Goal: Task Accomplishment & Management: Use online tool/utility

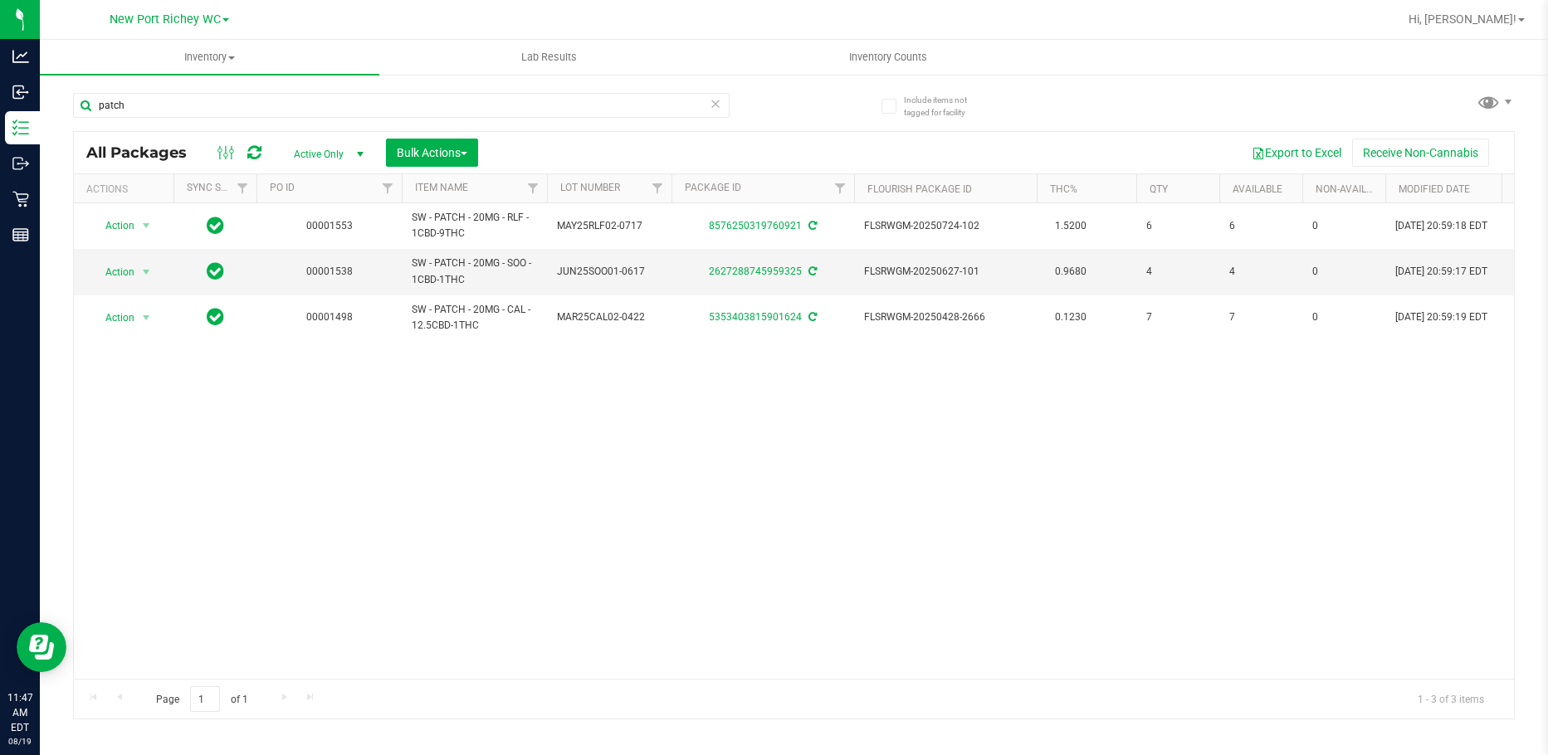
type input "patch"
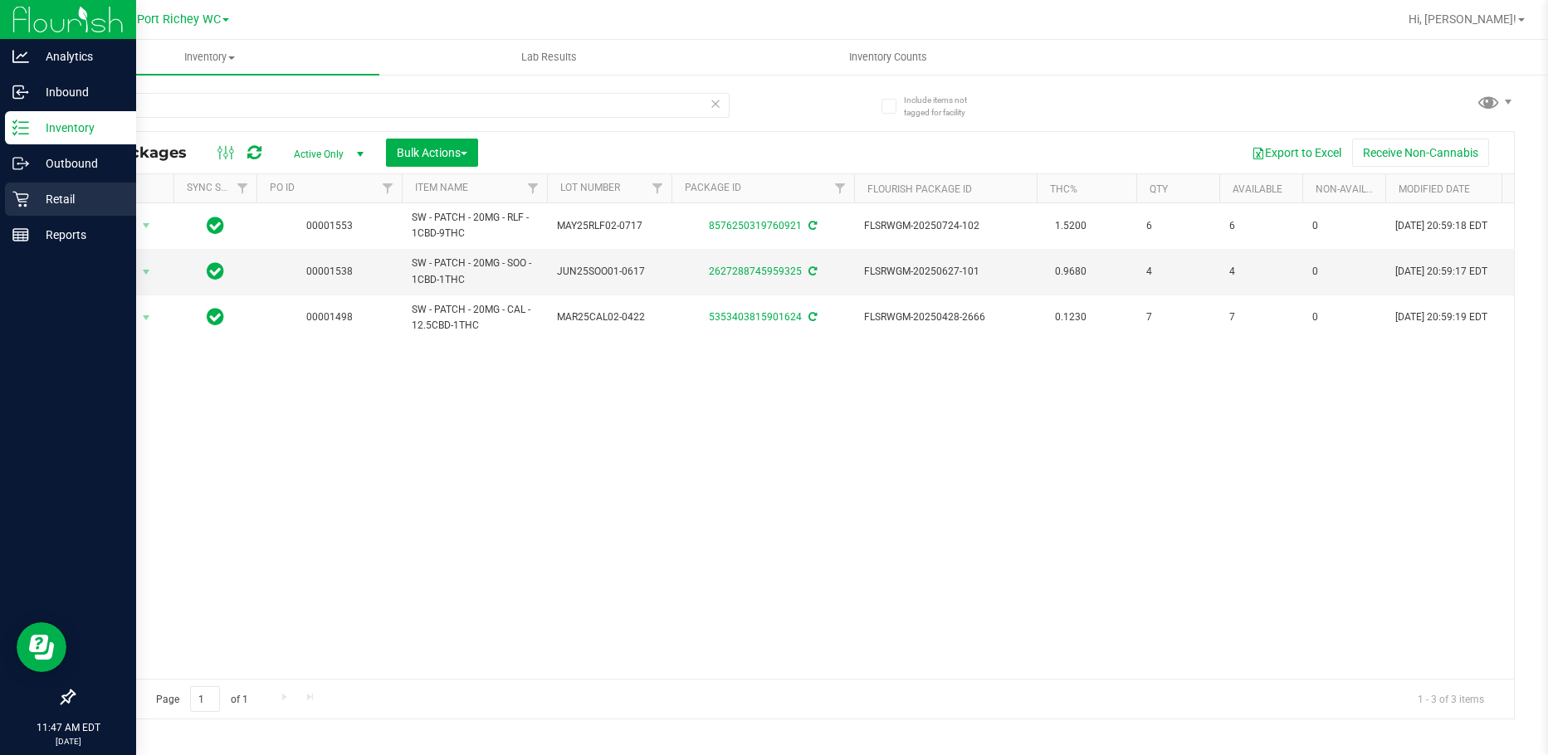
click at [8, 197] on div "Retail" at bounding box center [70, 199] width 131 height 33
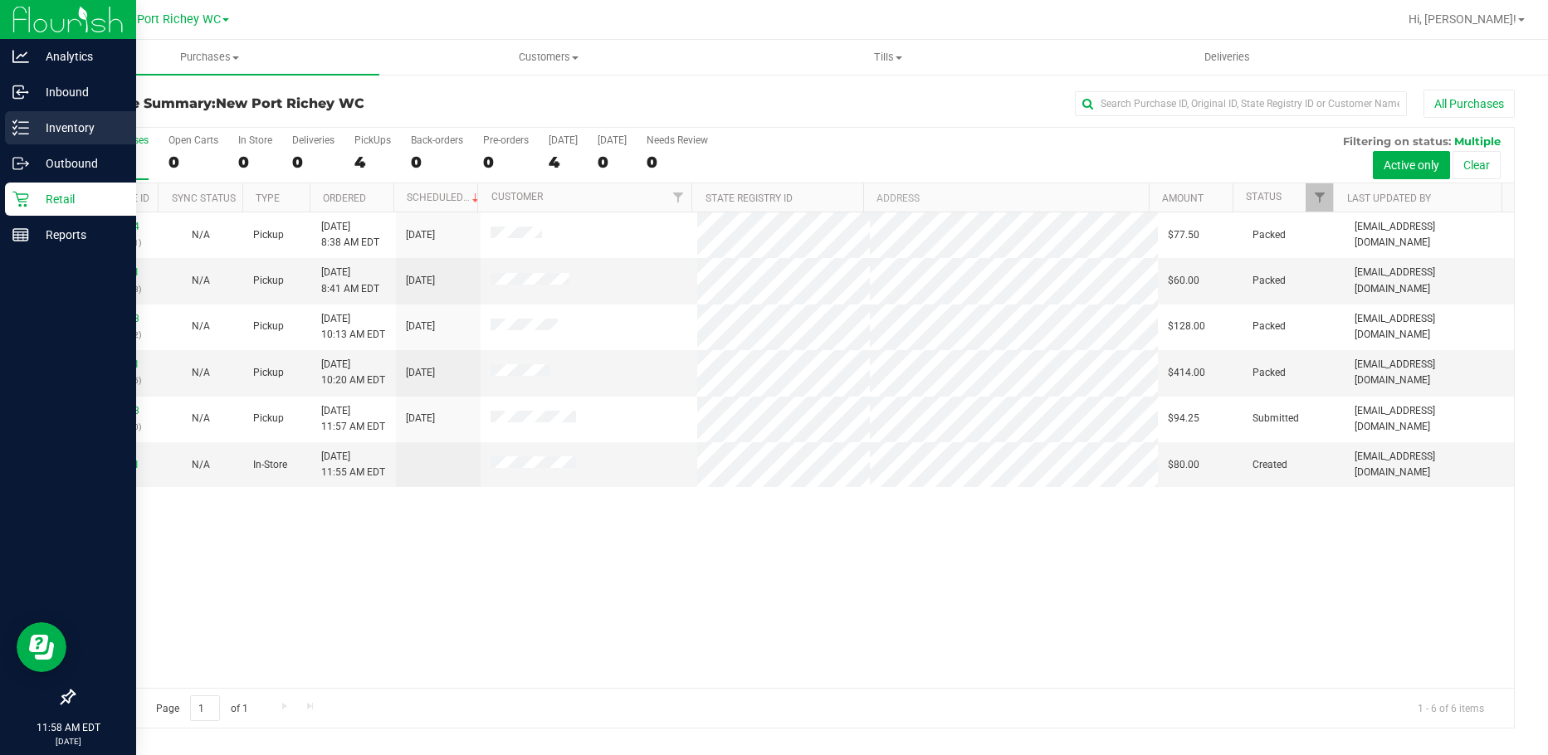
click at [26, 125] on icon at bounding box center [20, 128] width 17 height 17
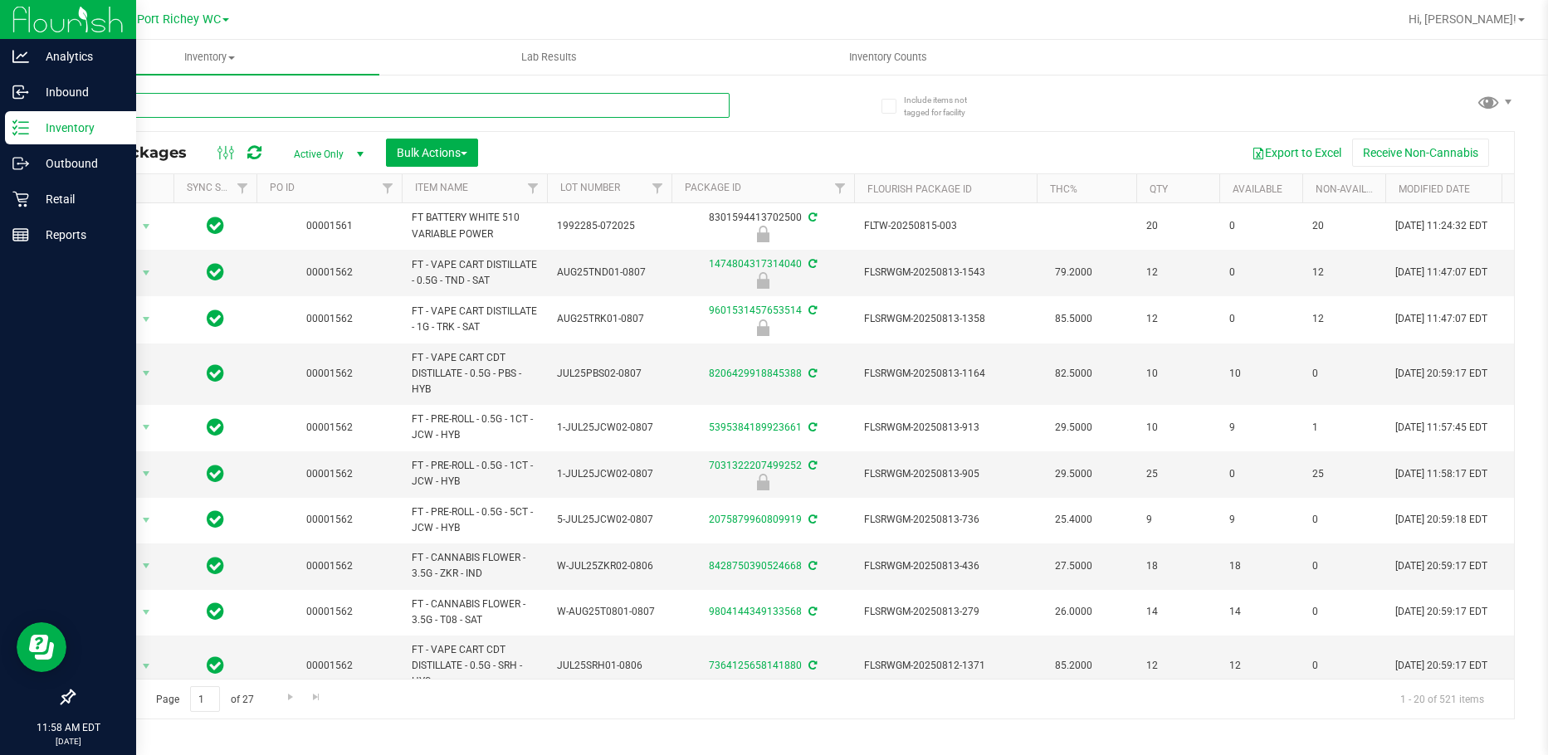
click at [251, 96] on input "text" at bounding box center [401, 105] width 657 height 25
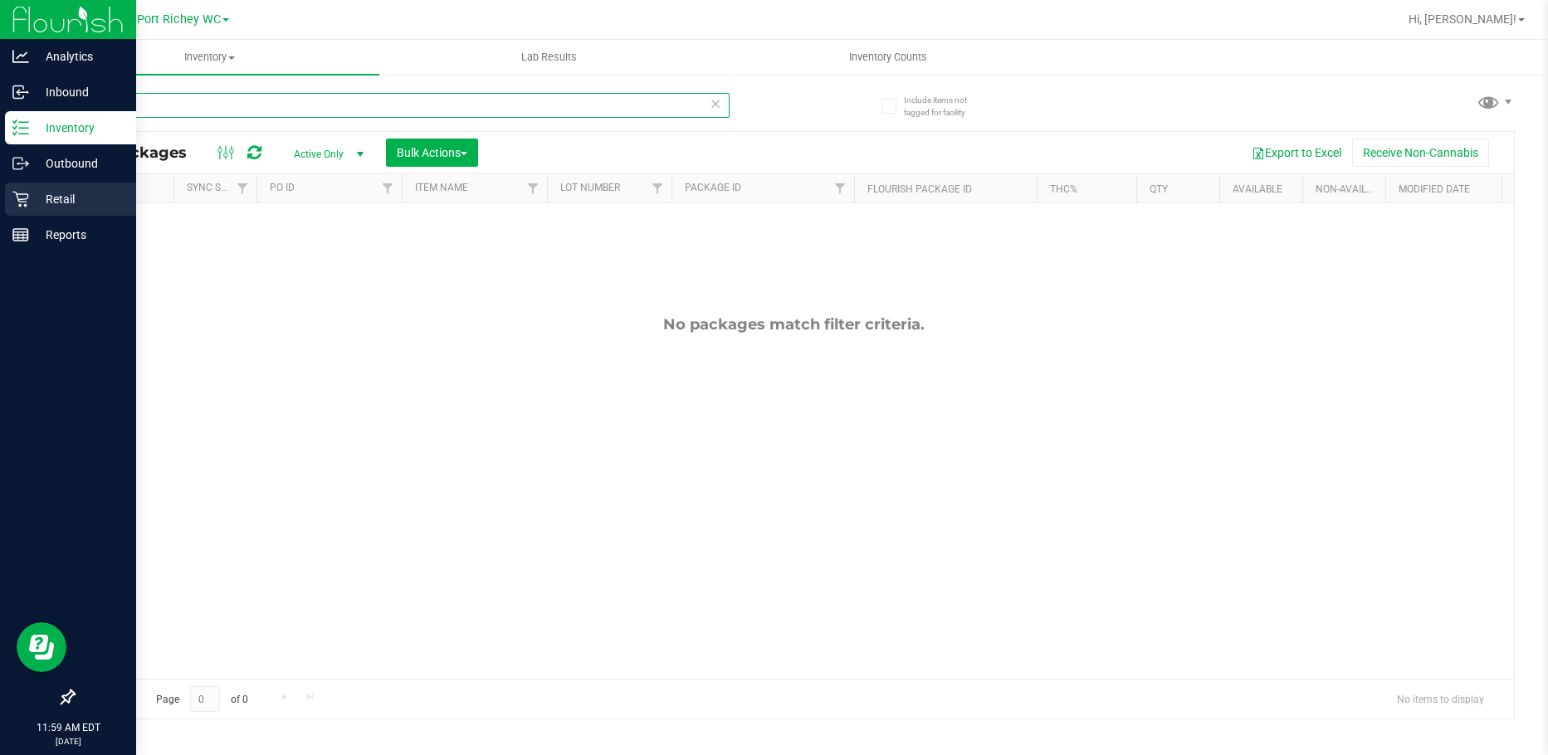
type input "arz"
click at [37, 204] on p "Retail" at bounding box center [79, 199] width 100 height 20
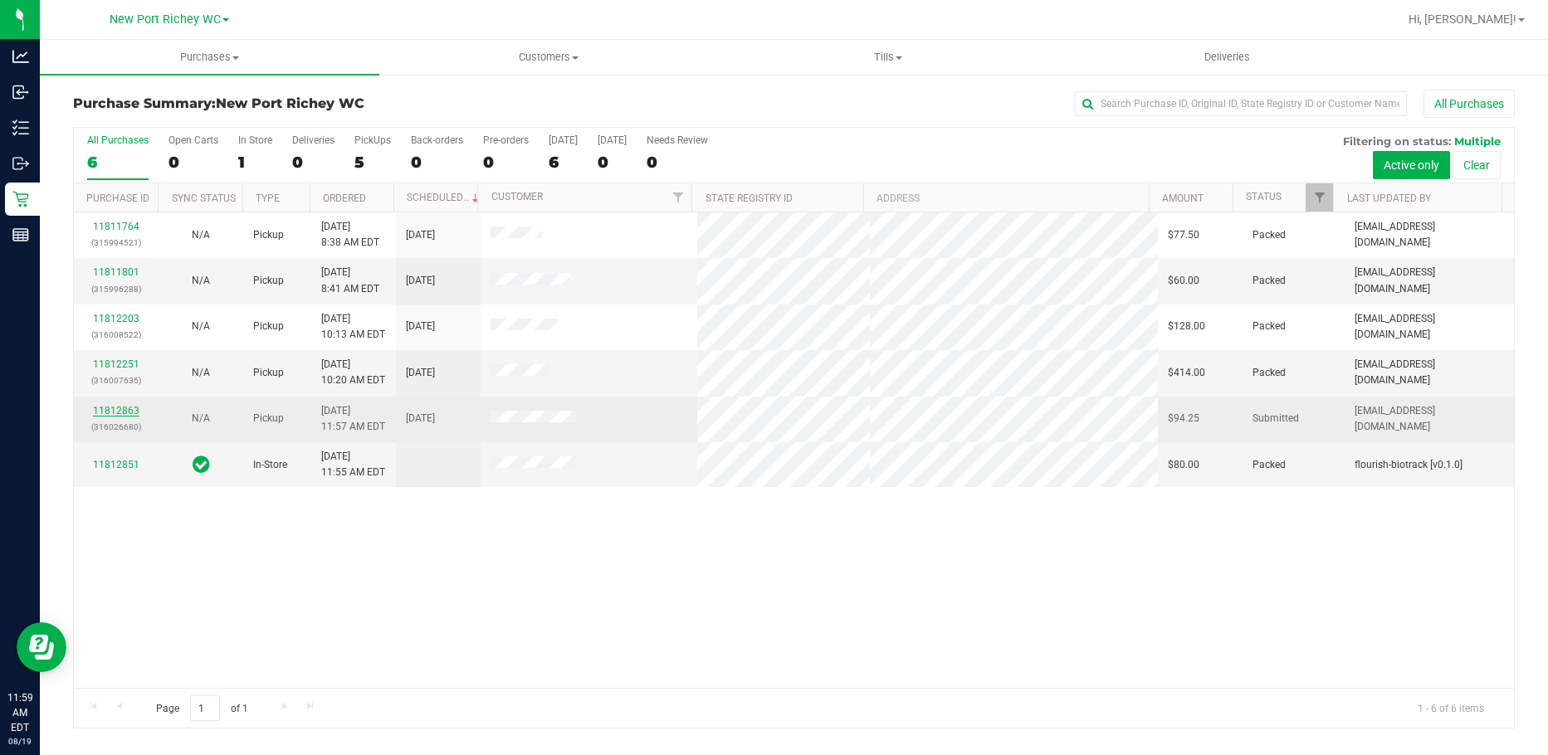
click at [123, 407] on link "11812863" at bounding box center [116, 411] width 46 height 12
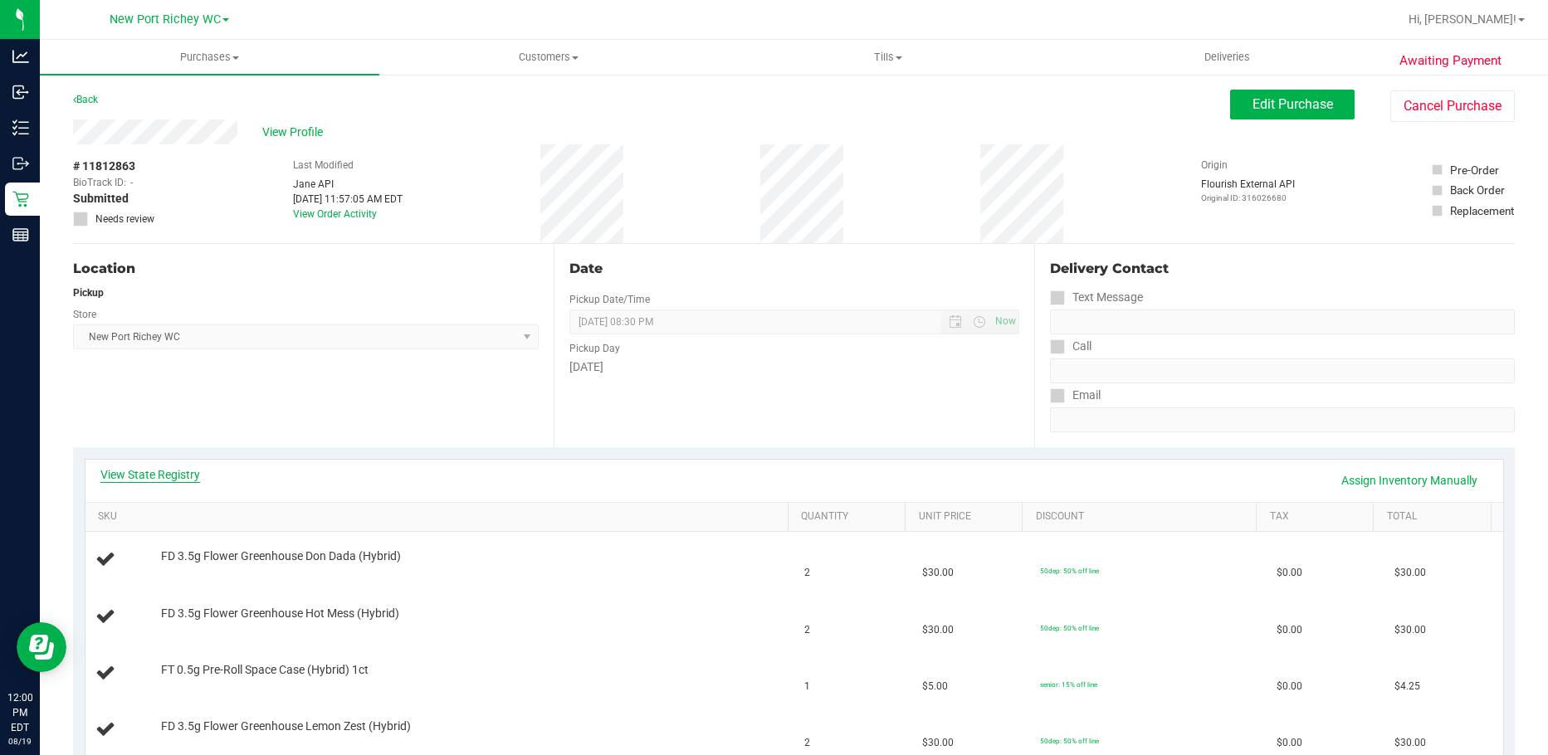
click at [184, 467] on link "View State Registry" at bounding box center [150, 475] width 100 height 17
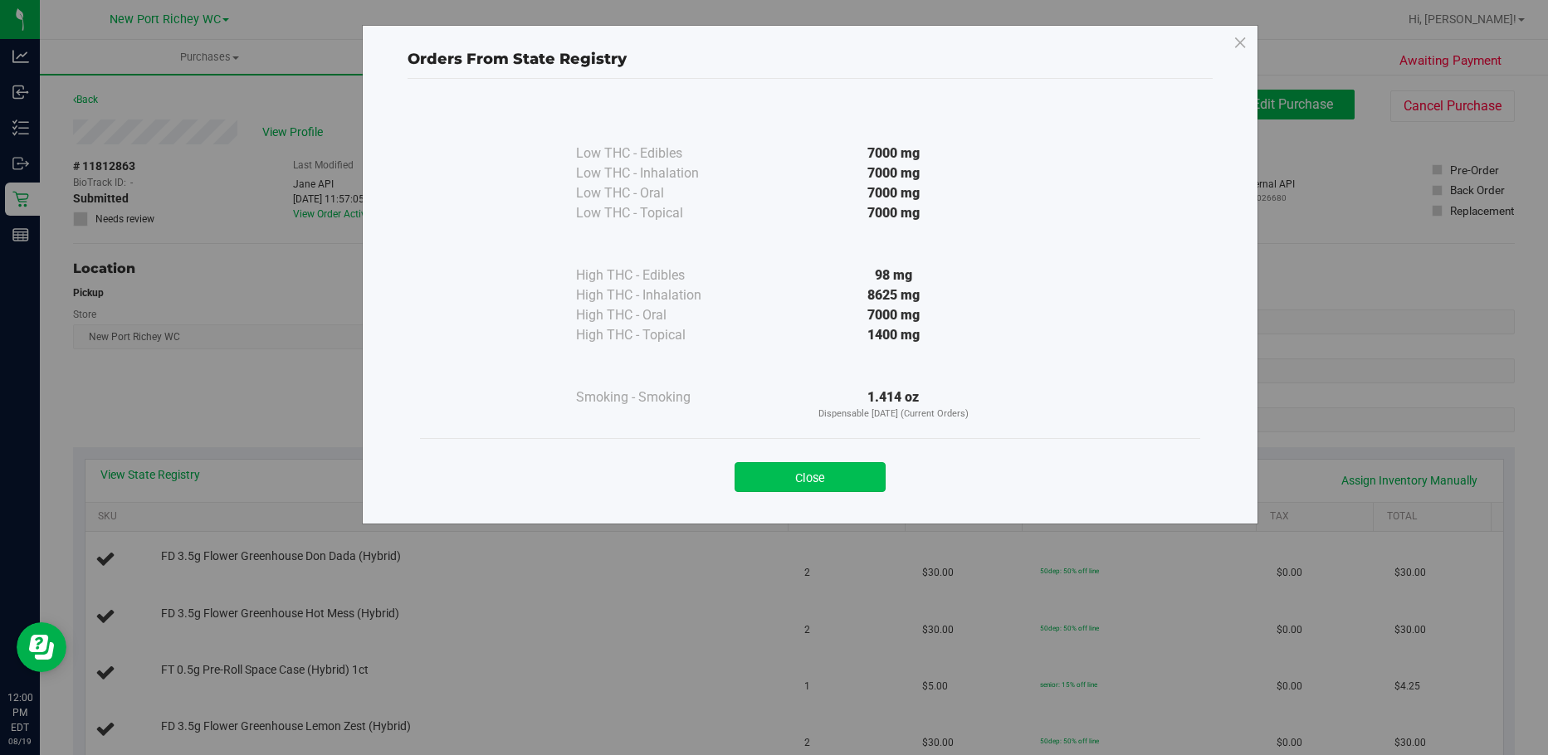
click at [791, 470] on button "Close" at bounding box center [810, 477] width 151 height 30
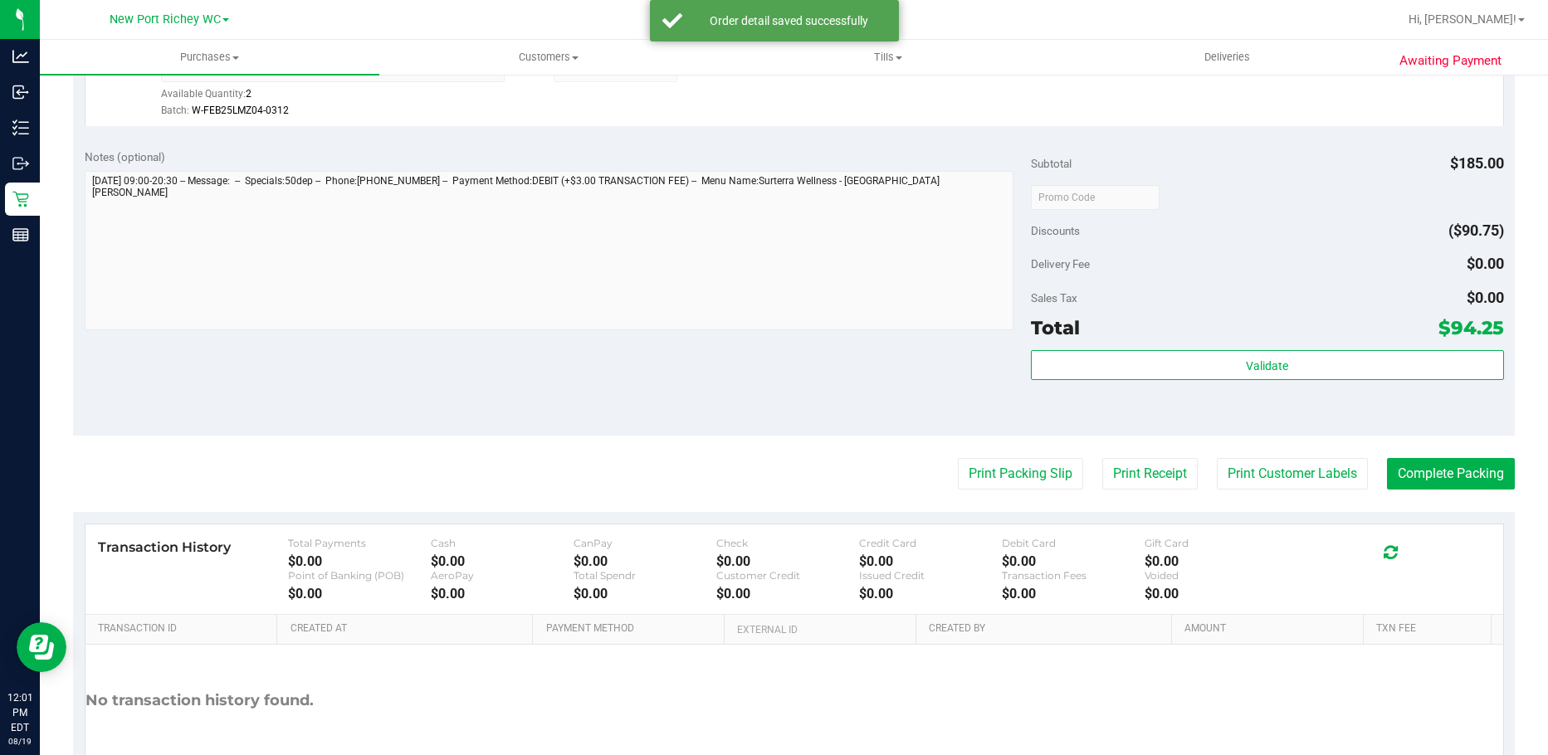
scroll to position [890, 0]
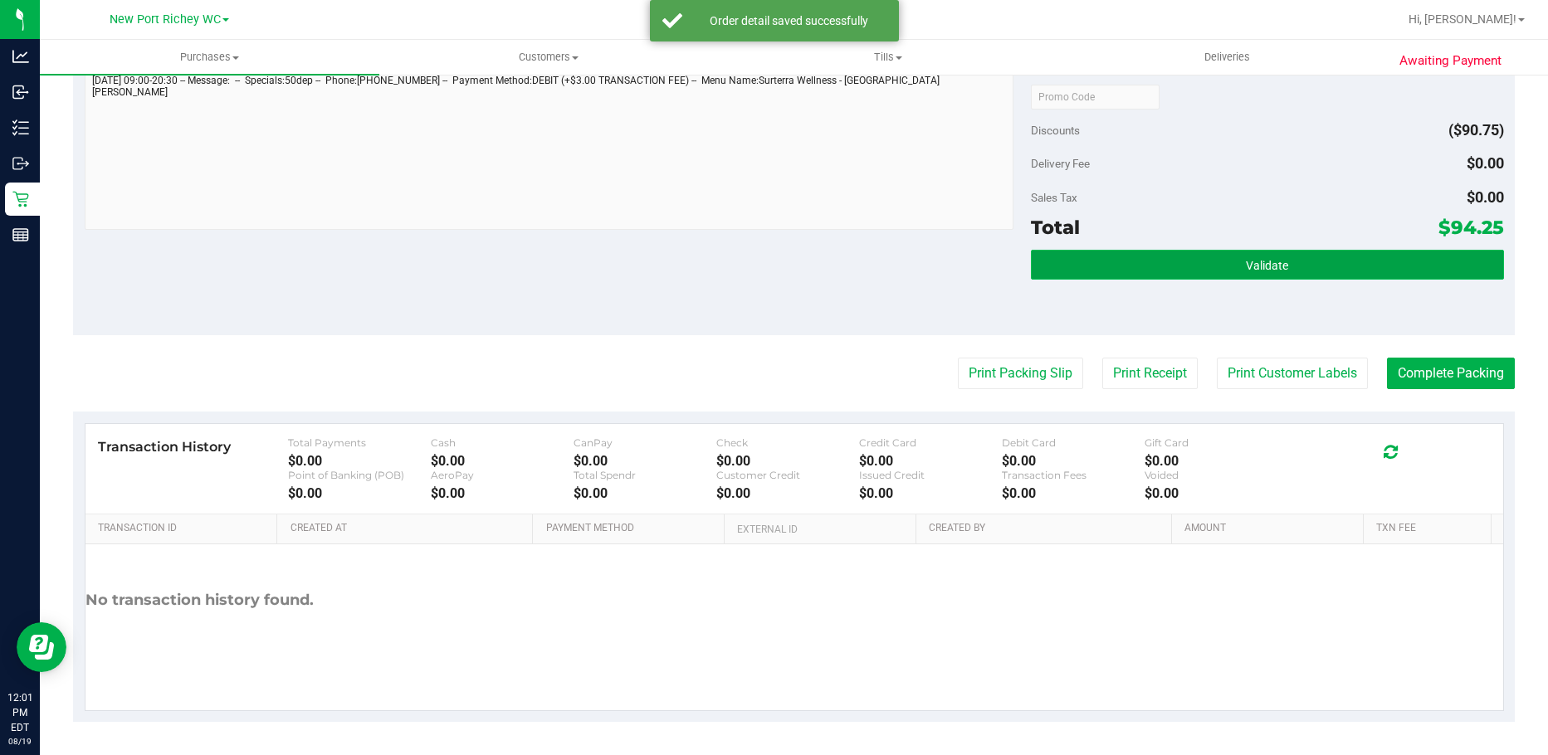
click at [1364, 261] on button "Validate" at bounding box center [1267, 265] width 473 height 30
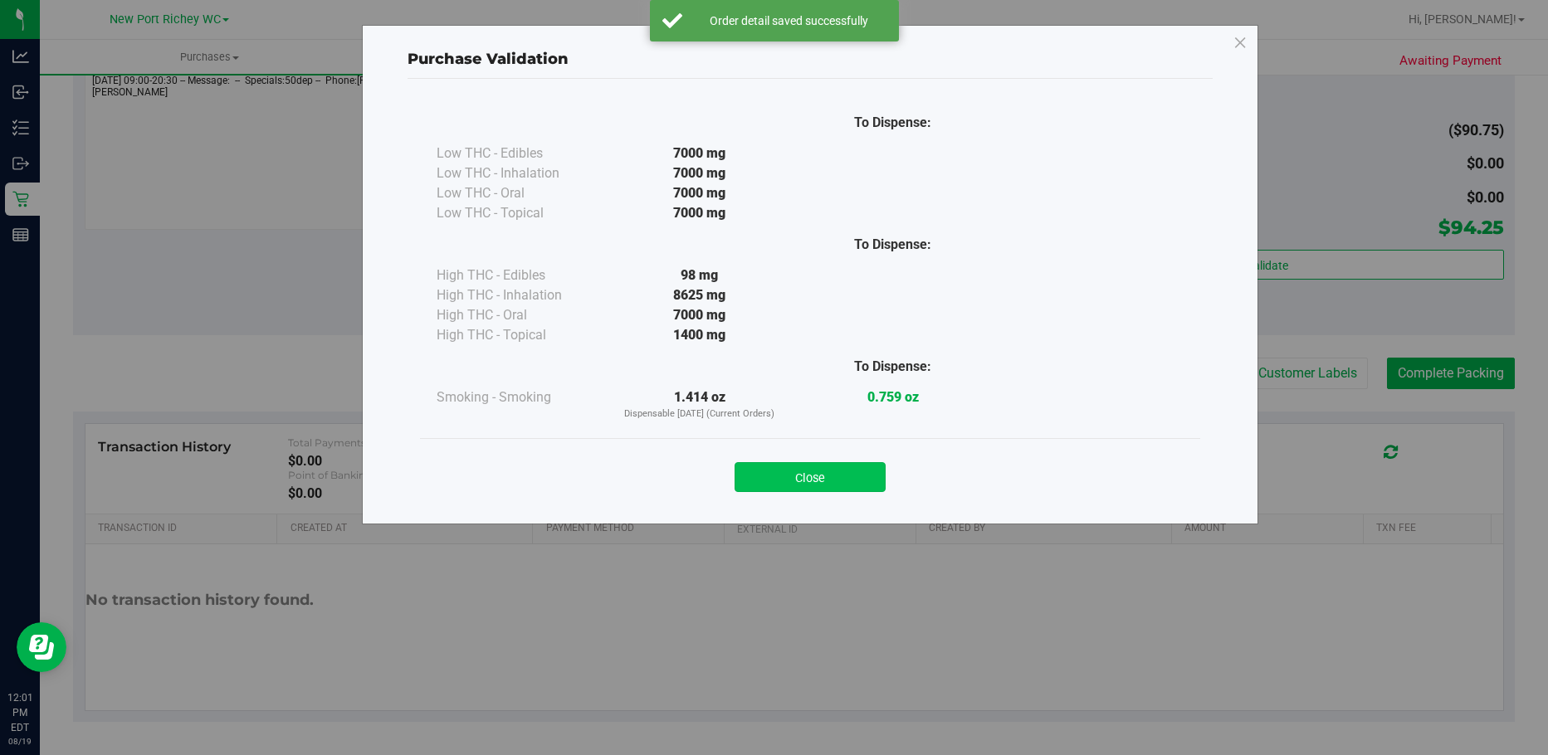
click at [826, 481] on button "Close" at bounding box center [810, 477] width 151 height 30
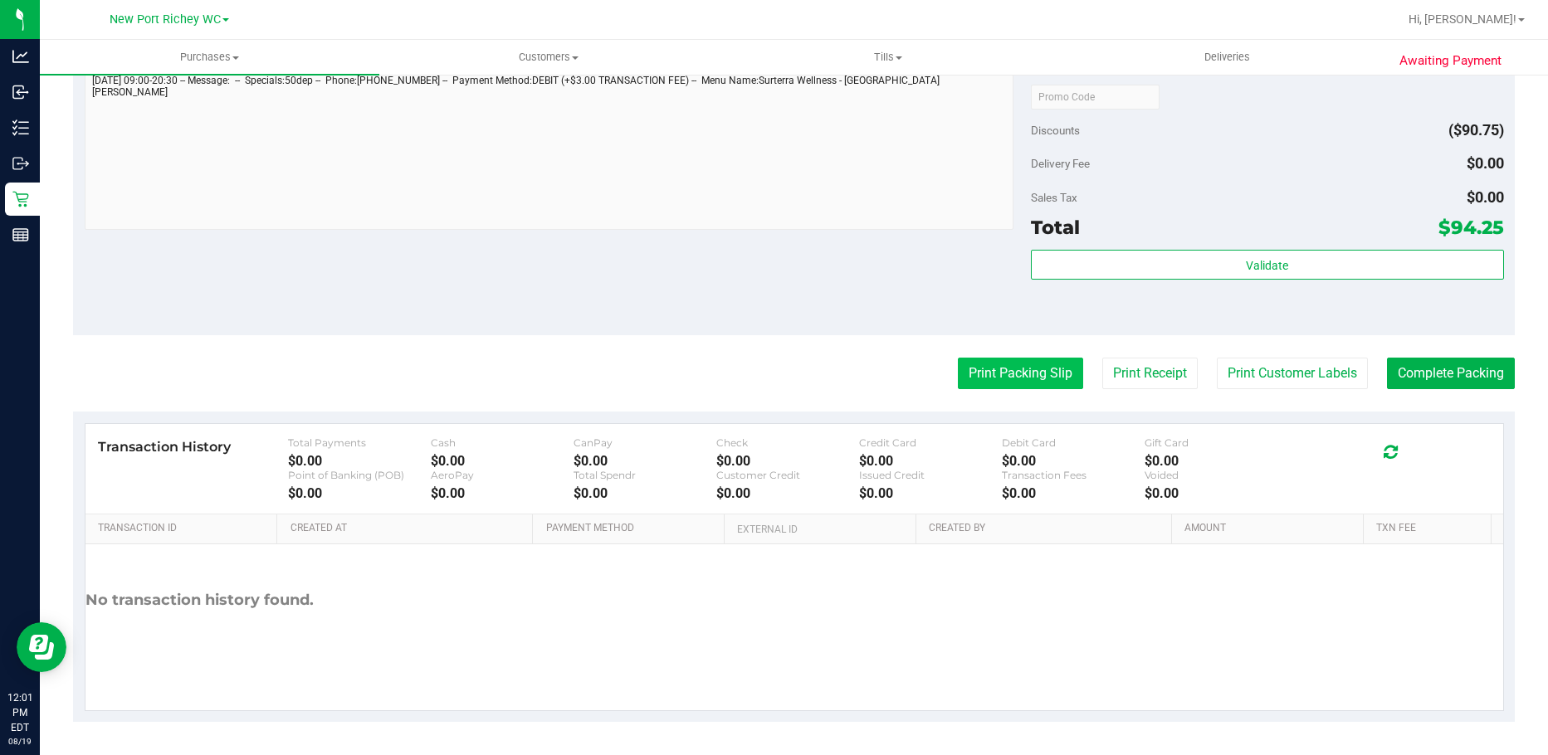
click at [1033, 366] on button "Print Packing Slip" at bounding box center [1020, 374] width 125 height 32
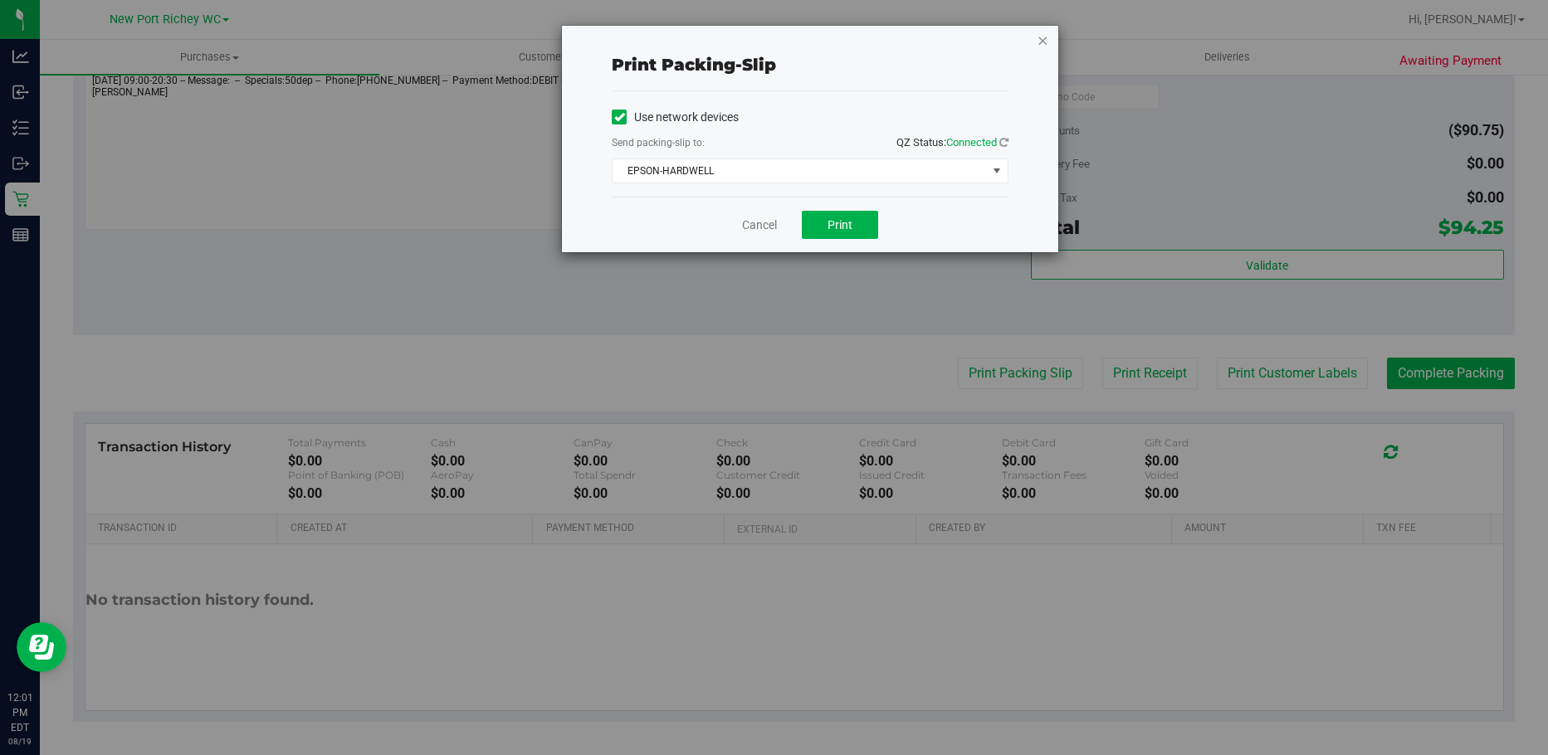
click at [1037, 32] on icon "button" at bounding box center [1043, 40] width 12 height 20
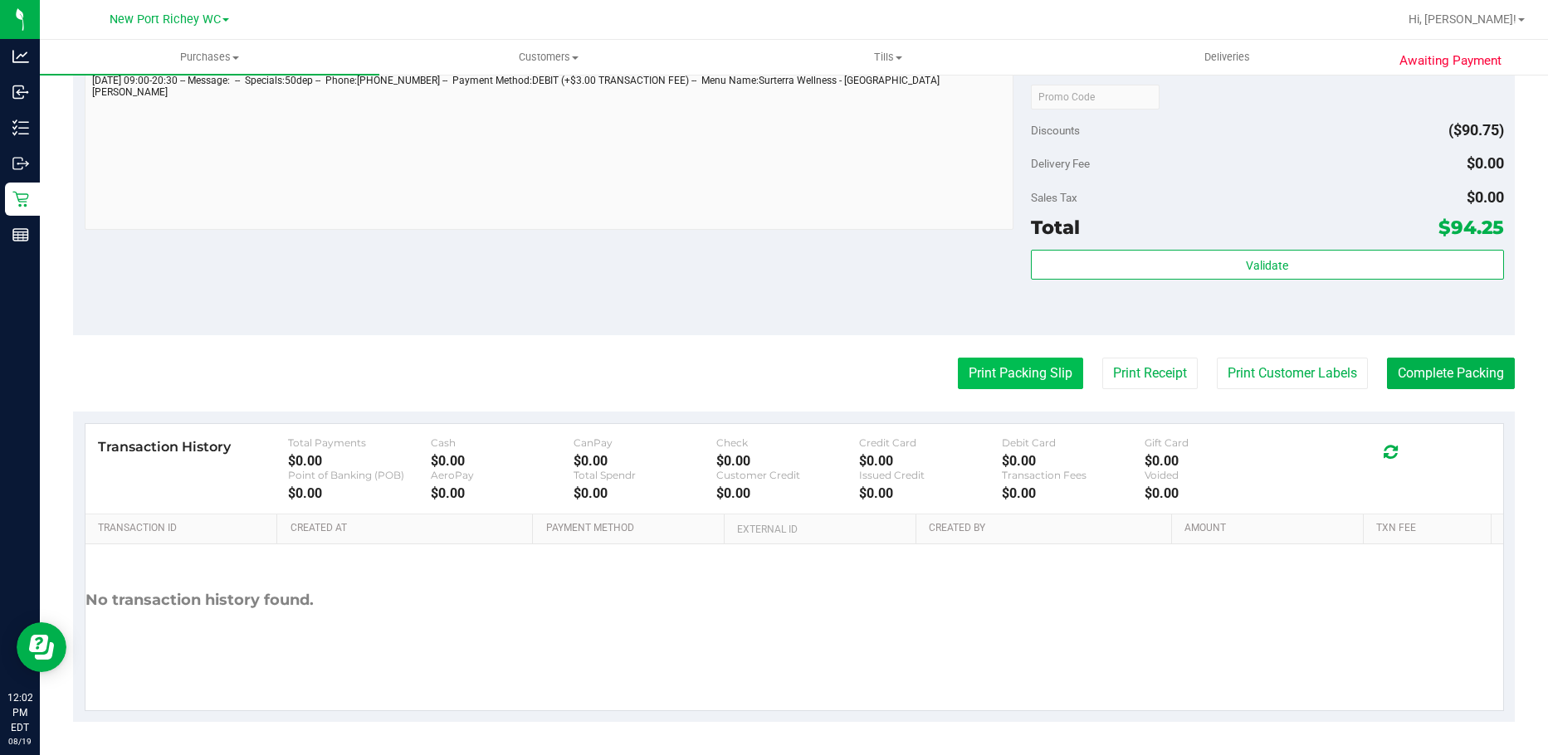
click at [1005, 377] on button "Print Packing Slip" at bounding box center [1020, 374] width 125 height 32
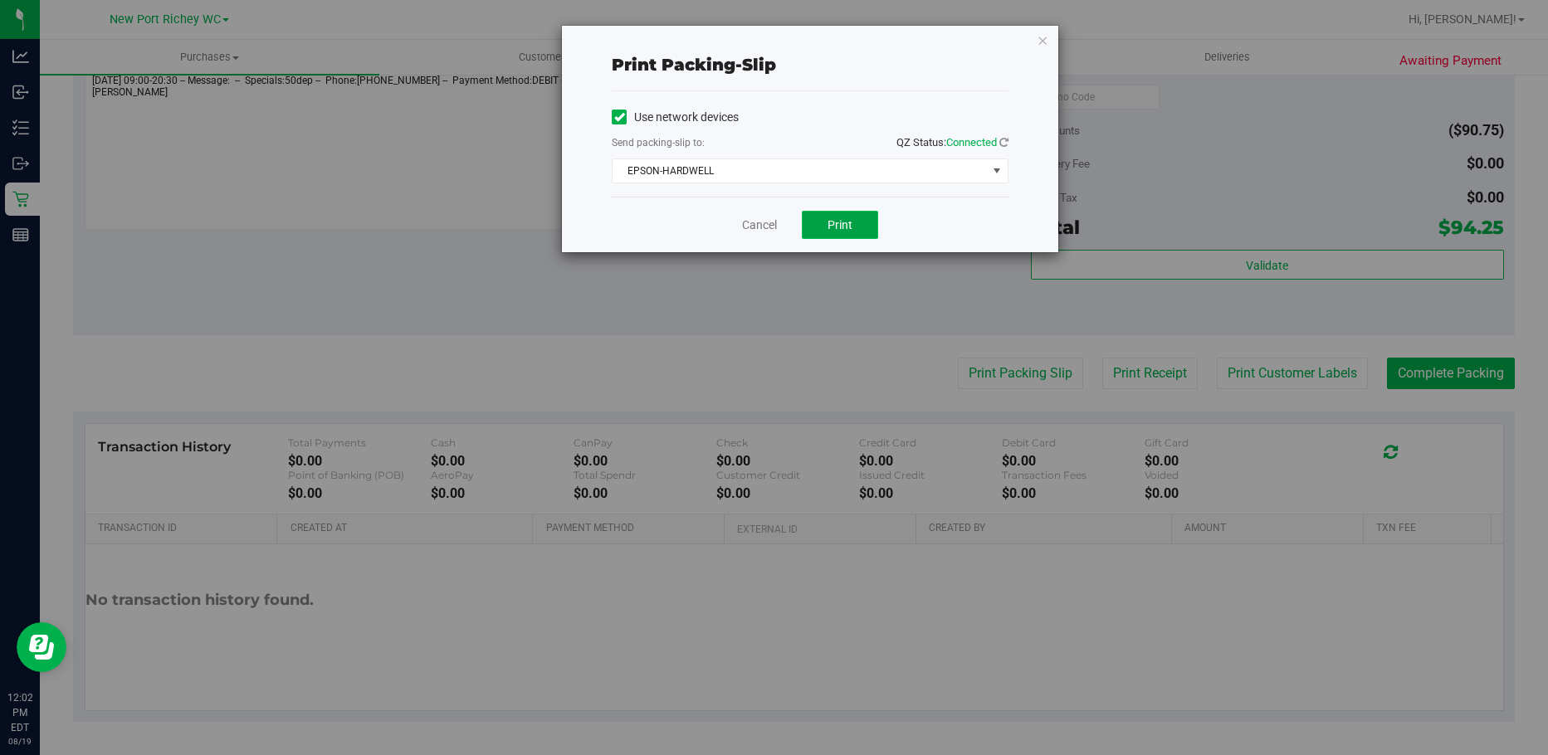
click at [852, 223] on span "Print" at bounding box center [840, 224] width 25 height 13
click at [1045, 33] on icon "button" at bounding box center [1043, 40] width 12 height 20
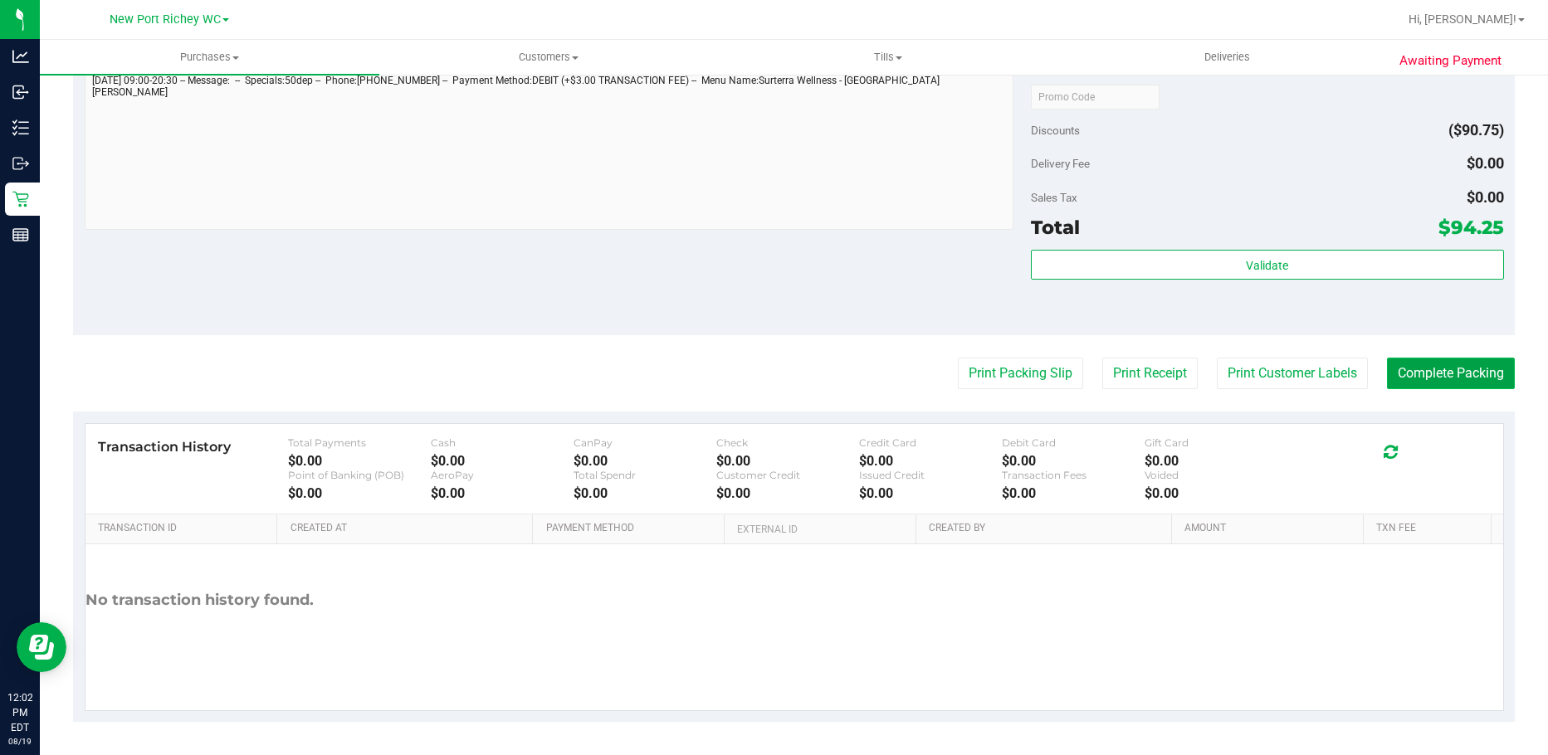
click at [1456, 362] on button "Complete Packing" at bounding box center [1451, 374] width 128 height 32
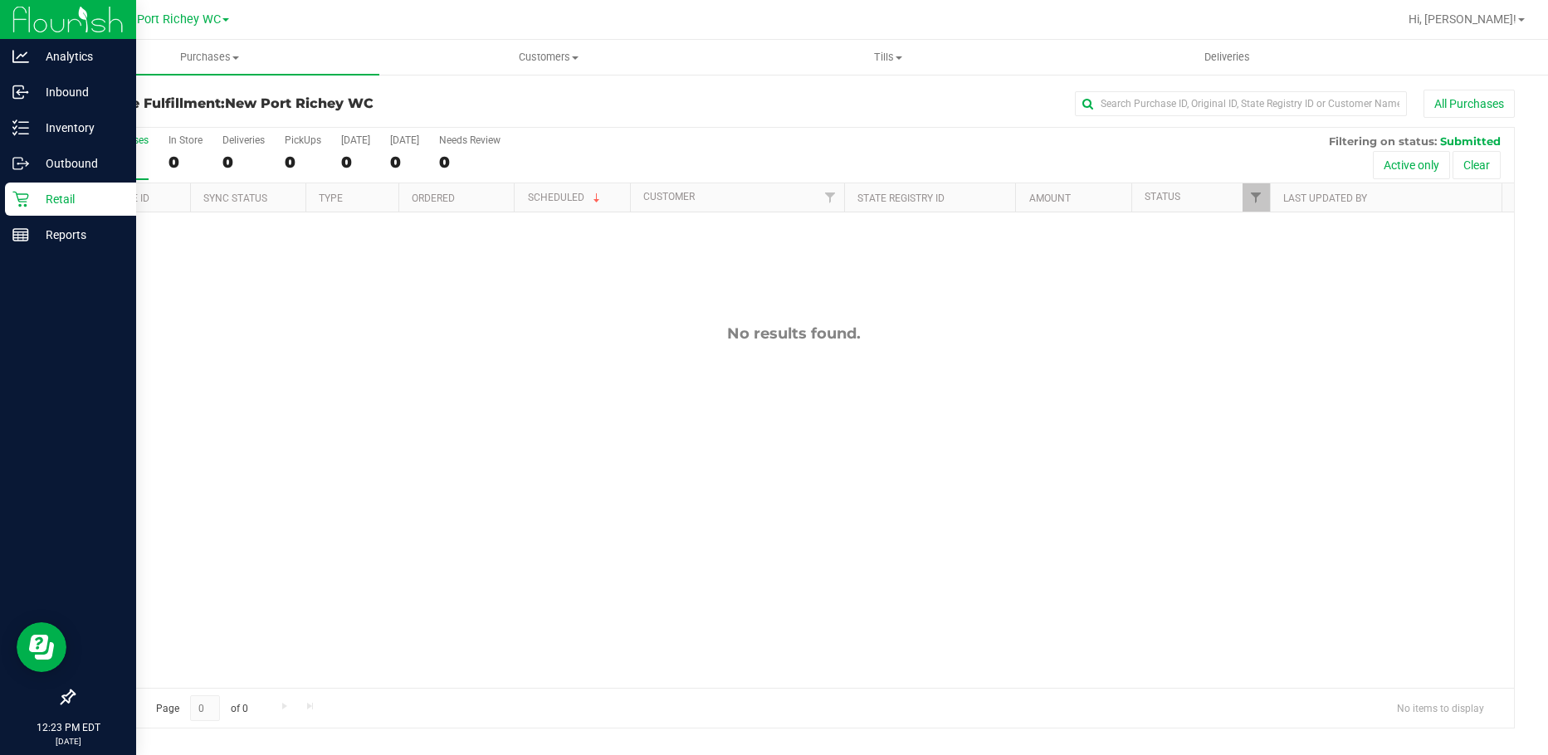
click at [19, 190] on div "Retail" at bounding box center [70, 199] width 131 height 33
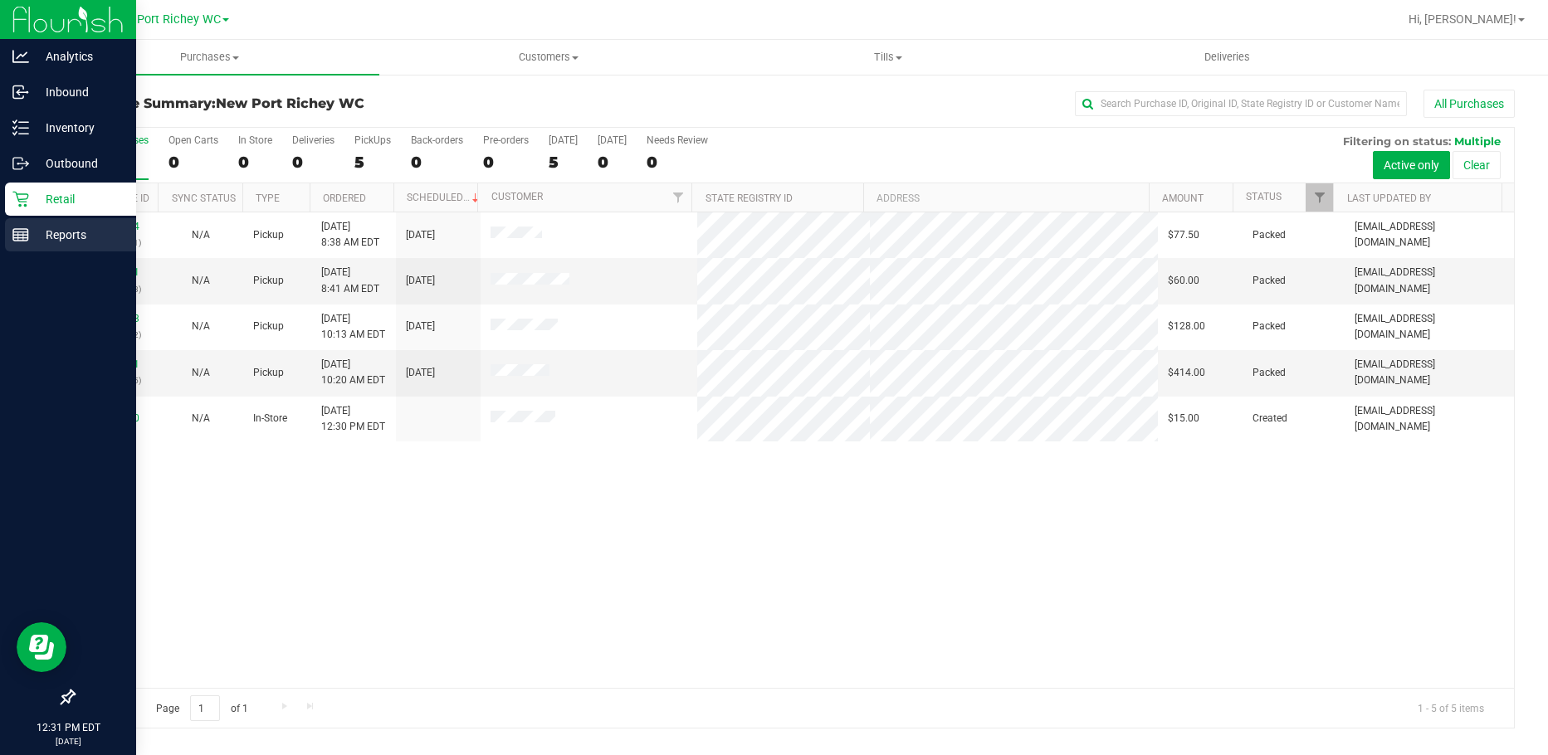
click at [28, 230] on rect at bounding box center [20, 235] width 15 height 12
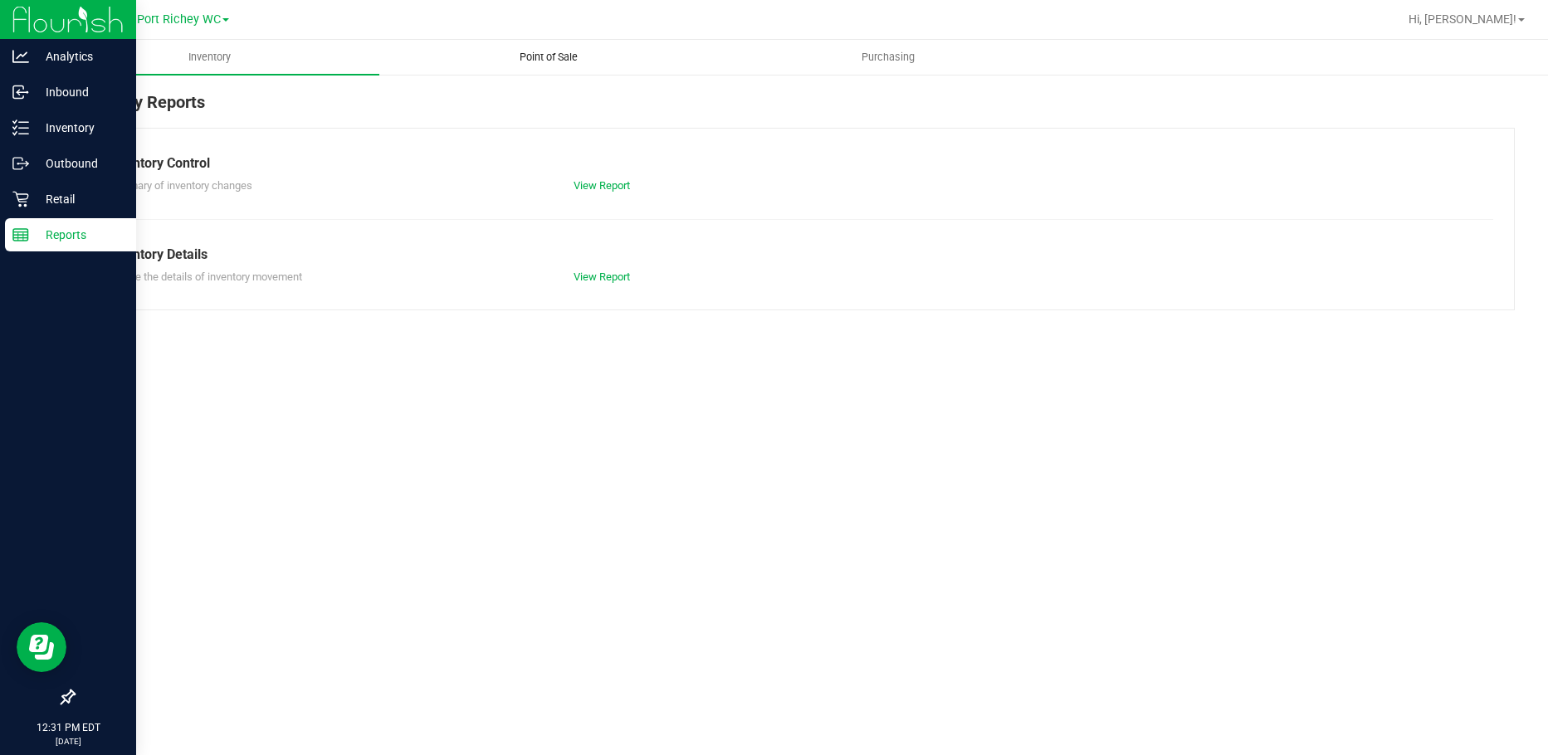
click at [531, 55] on span "Point of Sale" at bounding box center [548, 57] width 103 height 15
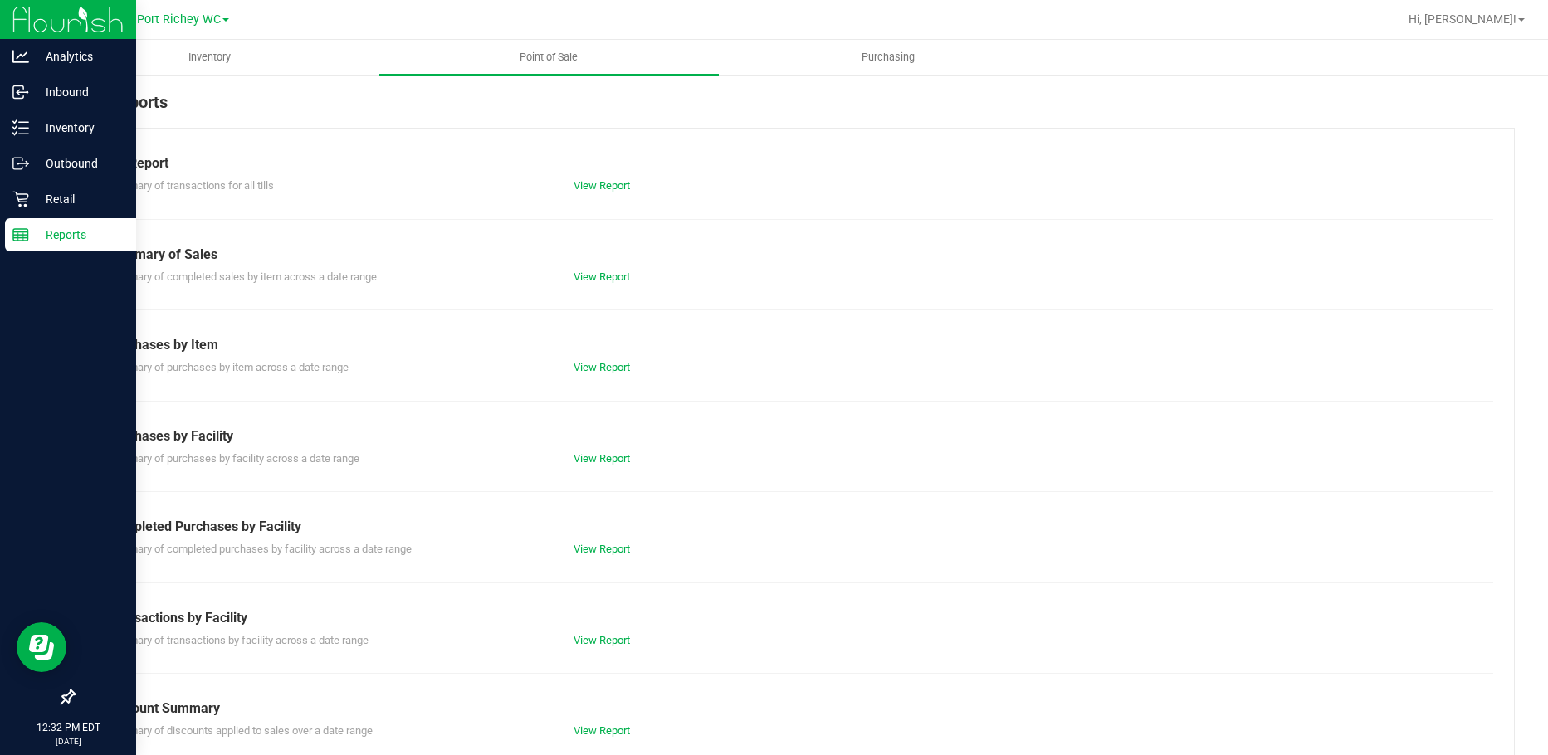
click at [613, 535] on div "Completed Purchases by Facility" at bounding box center [794, 527] width 1374 height 20
click at [608, 540] on div "Summary of completed purchases by facility across a date range View Report" at bounding box center [794, 547] width 1399 height 21
click at [616, 561] on div "Till Report Summary of transactions for all tills View Report Summary of Sales …" at bounding box center [794, 492] width 1442 height 728
click at [589, 548] on link "View Report" at bounding box center [602, 549] width 56 height 12
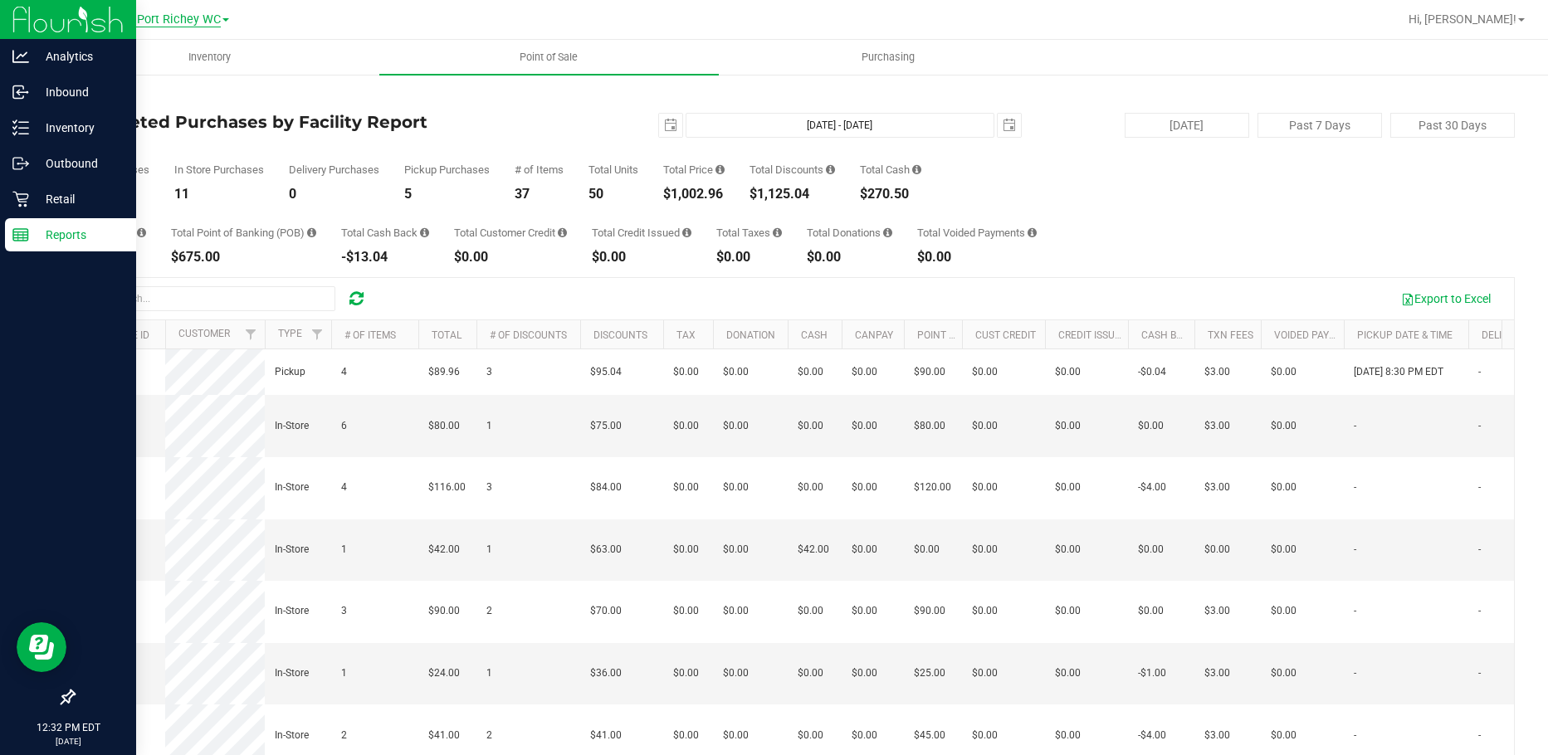
click at [150, 24] on span "New Port Richey WC" at bounding box center [165, 19] width 111 height 15
click at [109, 58] on link "Brooksville WC" at bounding box center [169, 58] width 242 height 22
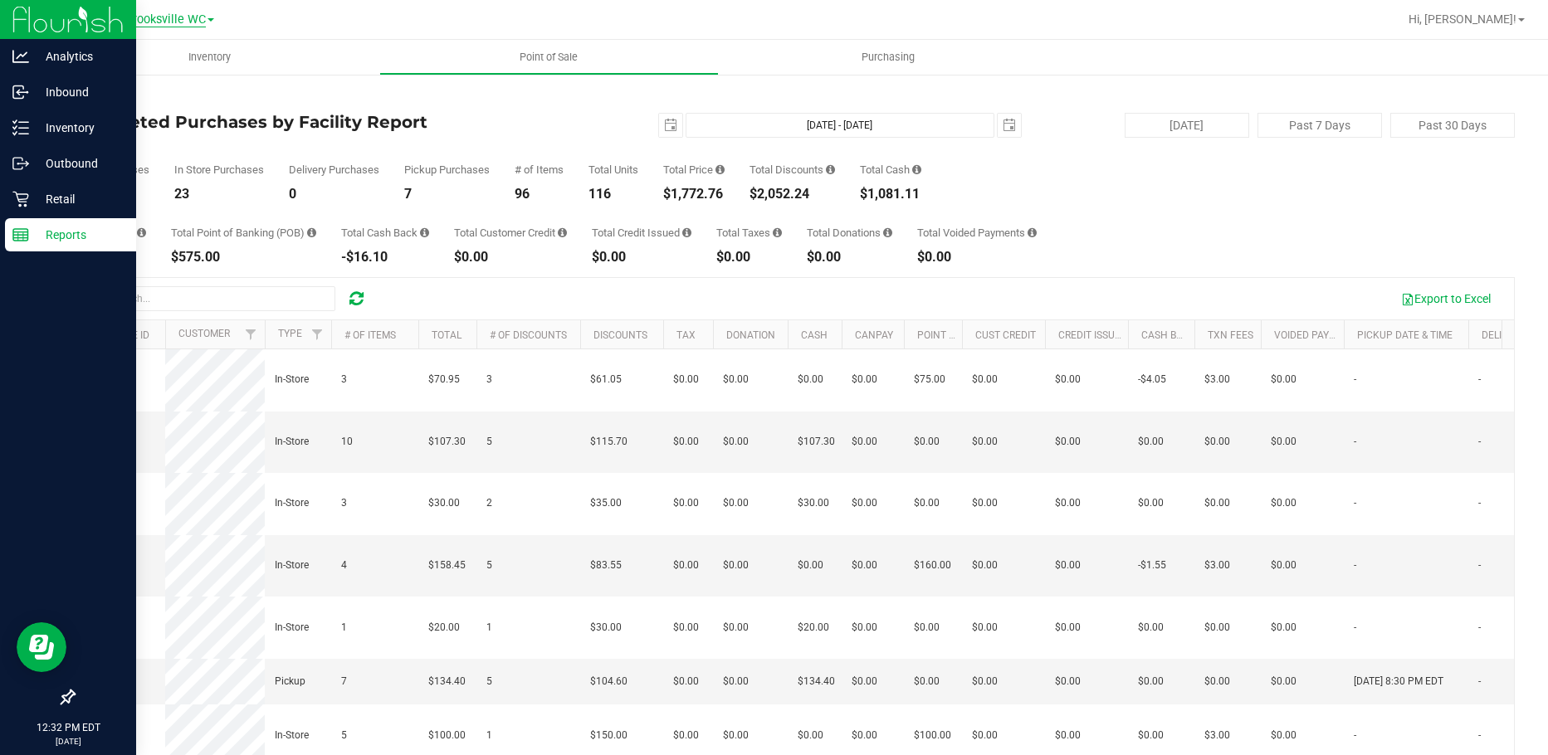
click at [138, 24] on span "Brooksville WC" at bounding box center [165, 19] width 81 height 15
click at [133, 100] on link "New Port Richey WC" at bounding box center [169, 102] width 242 height 22
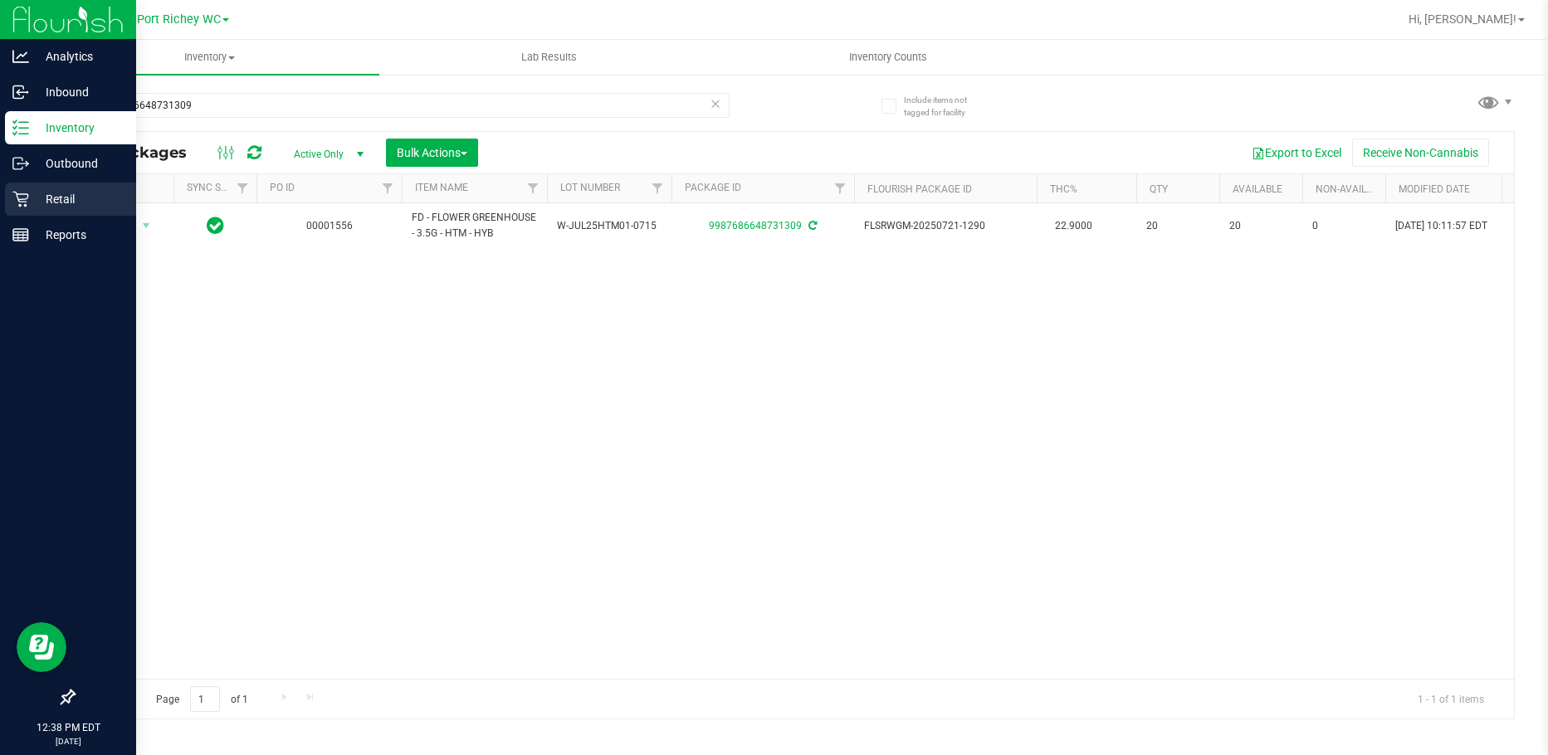
click at [38, 198] on p "Retail" at bounding box center [79, 199] width 100 height 20
